Goal: Task Accomplishment & Management: Manage account settings

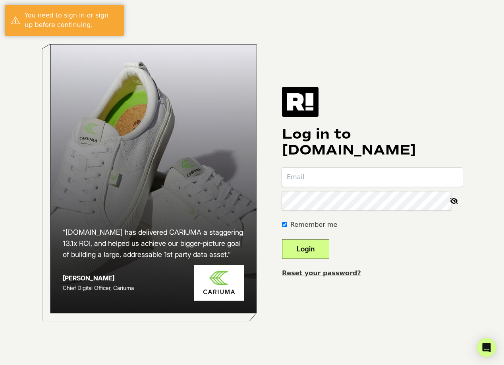
click at [326, 180] on input "email" at bounding box center [372, 177] width 181 height 19
type input "[EMAIL_ADDRESS][DOMAIN_NAME]"
click at [325, 226] on label "Remember me" at bounding box center [313, 225] width 47 height 10
click at [287, 226] on input "Remember me" at bounding box center [284, 224] width 5 height 5
checkbox input "false"
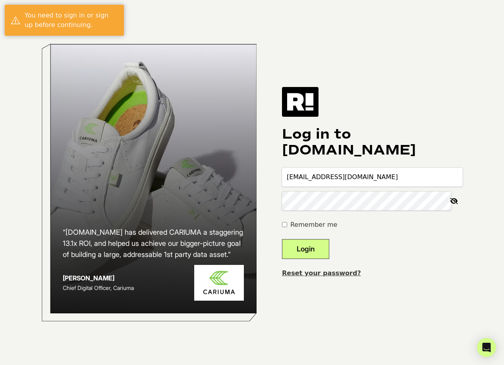
click at [324, 248] on button "Login" at bounding box center [305, 249] width 47 height 20
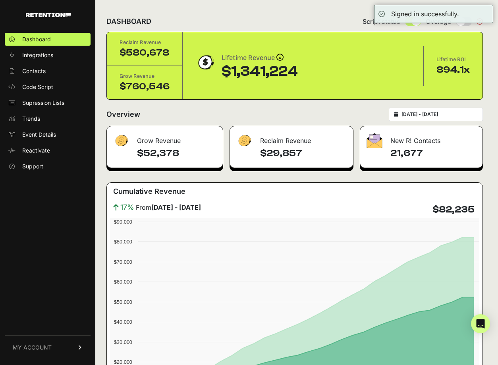
click at [70, 340] on link "MY ACCOUNT" at bounding box center [48, 347] width 86 height 24
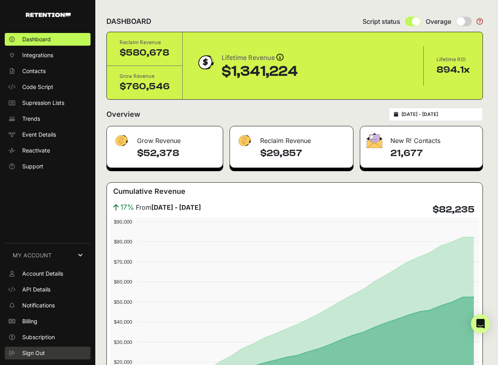
click at [39, 354] on span "Sign Out" at bounding box center [33, 353] width 23 height 8
